Goal: Information Seeking & Learning: Find specific fact

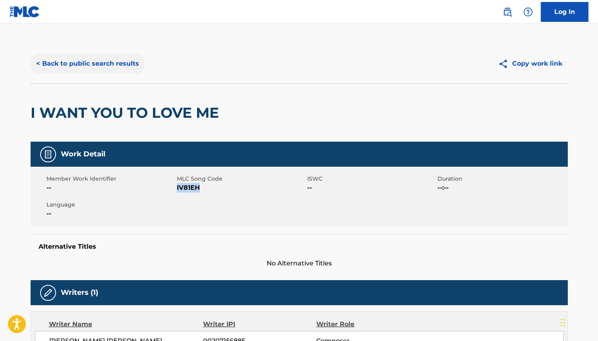
click at [112, 64] on button "< Back to public search results" at bounding box center [88, 64] width 114 height 20
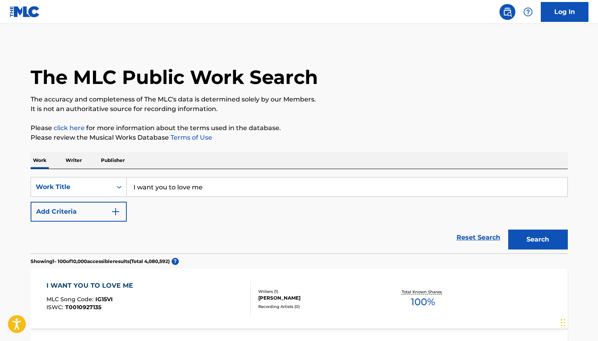
drag, startPoint x: 209, startPoint y: 189, endPoint x: 130, endPoint y: 182, distance: 79.3
click at [130, 182] on input "I want you to love me" at bounding box center [347, 186] width 441 height 19
click at [161, 188] on input "i want to know" at bounding box center [347, 186] width 441 height 19
type input "i wanna know"
click at [534, 240] on button "Search" at bounding box center [538, 239] width 60 height 20
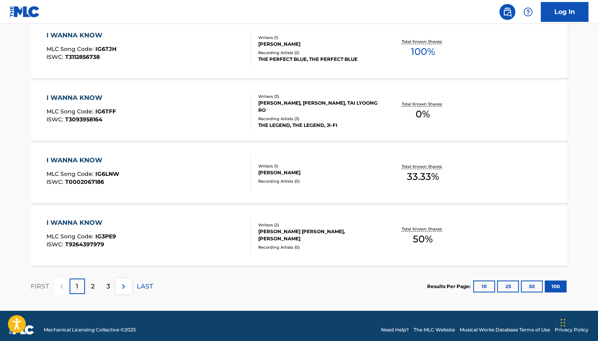
scroll to position [6247, 0]
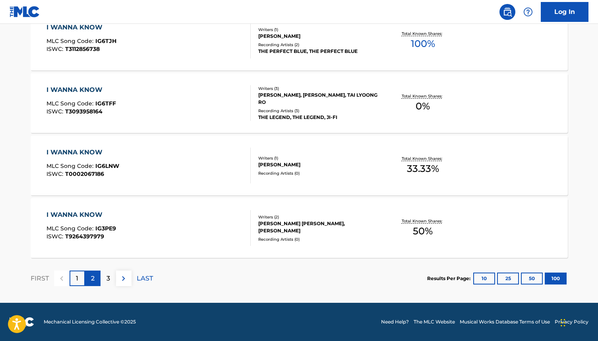
click at [97, 282] on div "2" at bounding box center [92, 277] width 15 height 15
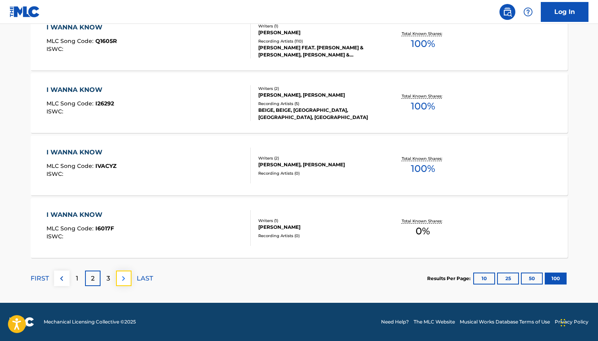
click at [124, 280] on img at bounding box center [124, 278] width 10 height 10
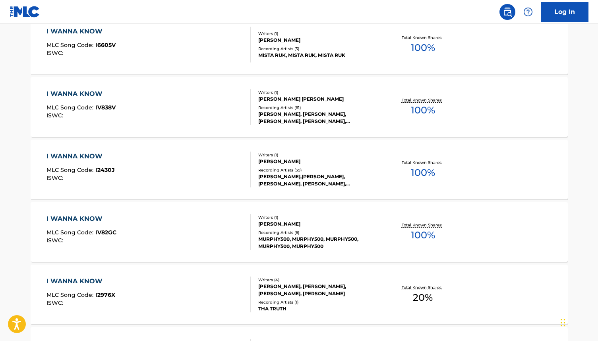
scroll to position [4435, 0]
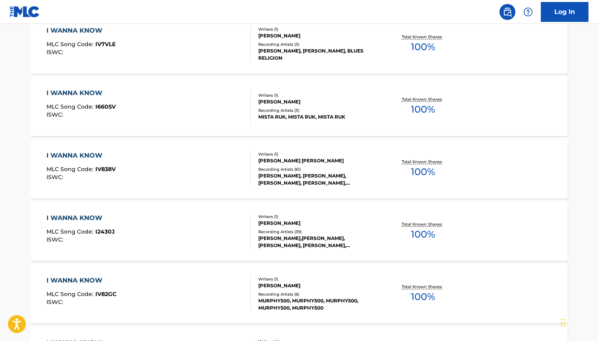
click at [337, 251] on div "I WANNA KNOW MLC Song Code : I2430J ISWC : Writers ( 1 ) [PERSON_NAME] Recordin…" at bounding box center [299, 231] width 537 height 60
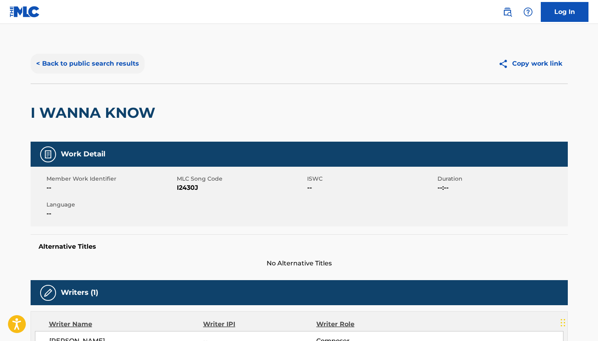
click at [115, 65] on button "< Back to public search results" at bounding box center [88, 64] width 114 height 20
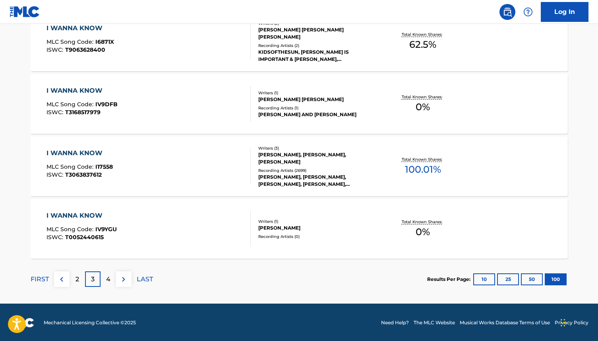
scroll to position [6247, 0]
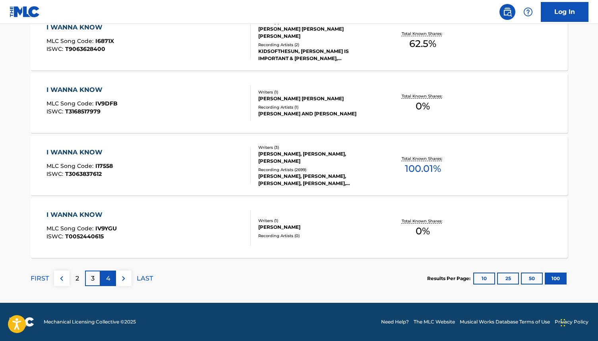
click at [106, 278] on p "4" at bounding box center [108, 278] width 4 height 10
